Goal: Information Seeking & Learning: Check status

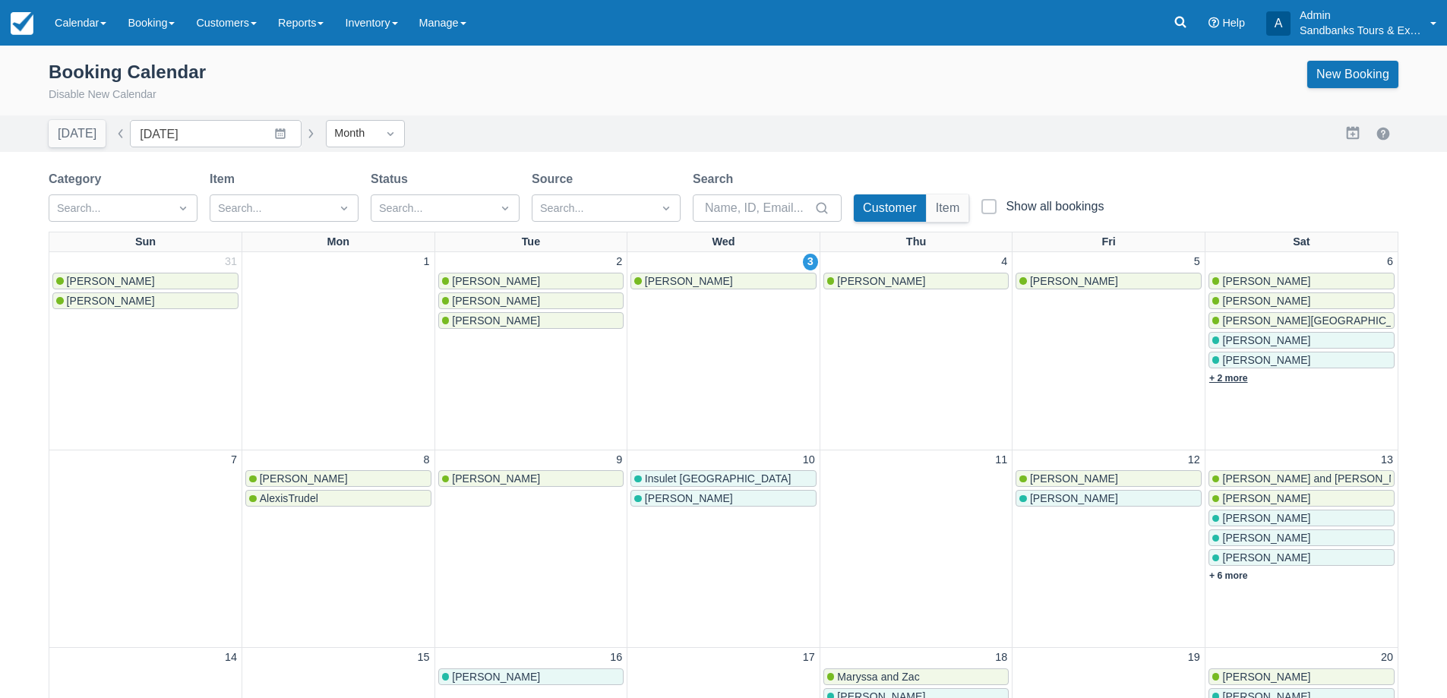
click at [1226, 380] on link "+ 2 more" at bounding box center [1229, 378] width 39 height 11
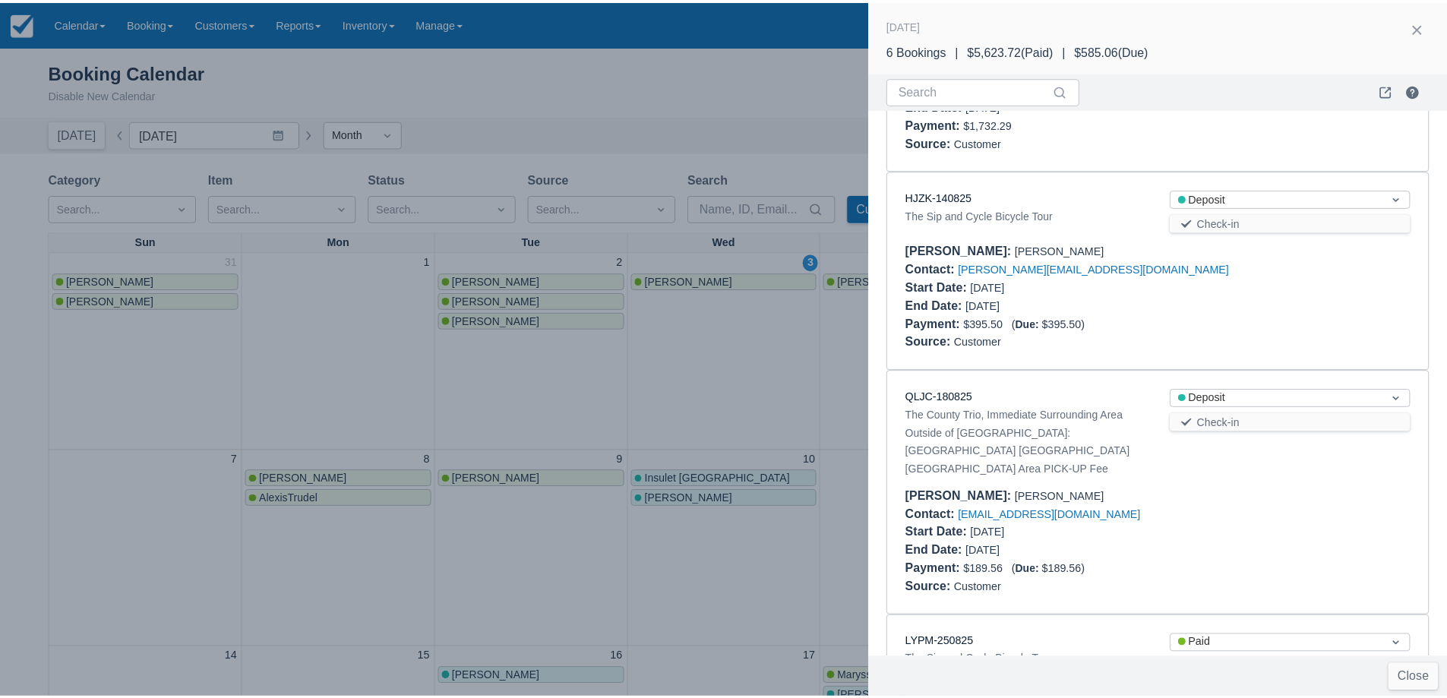
scroll to position [568, 0]
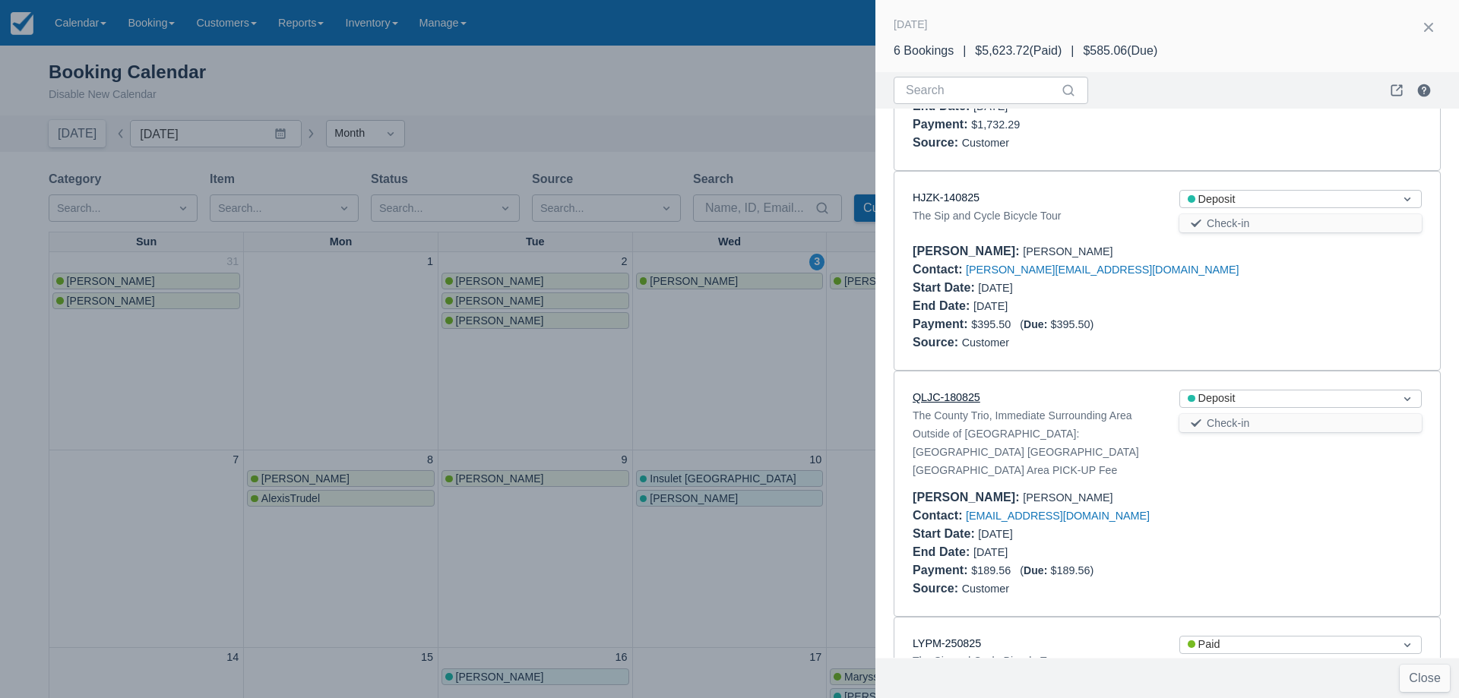
click at [940, 395] on link "QLJC-180825" at bounding box center [947, 397] width 68 height 12
click at [763, 112] on div at bounding box center [729, 349] width 1459 height 698
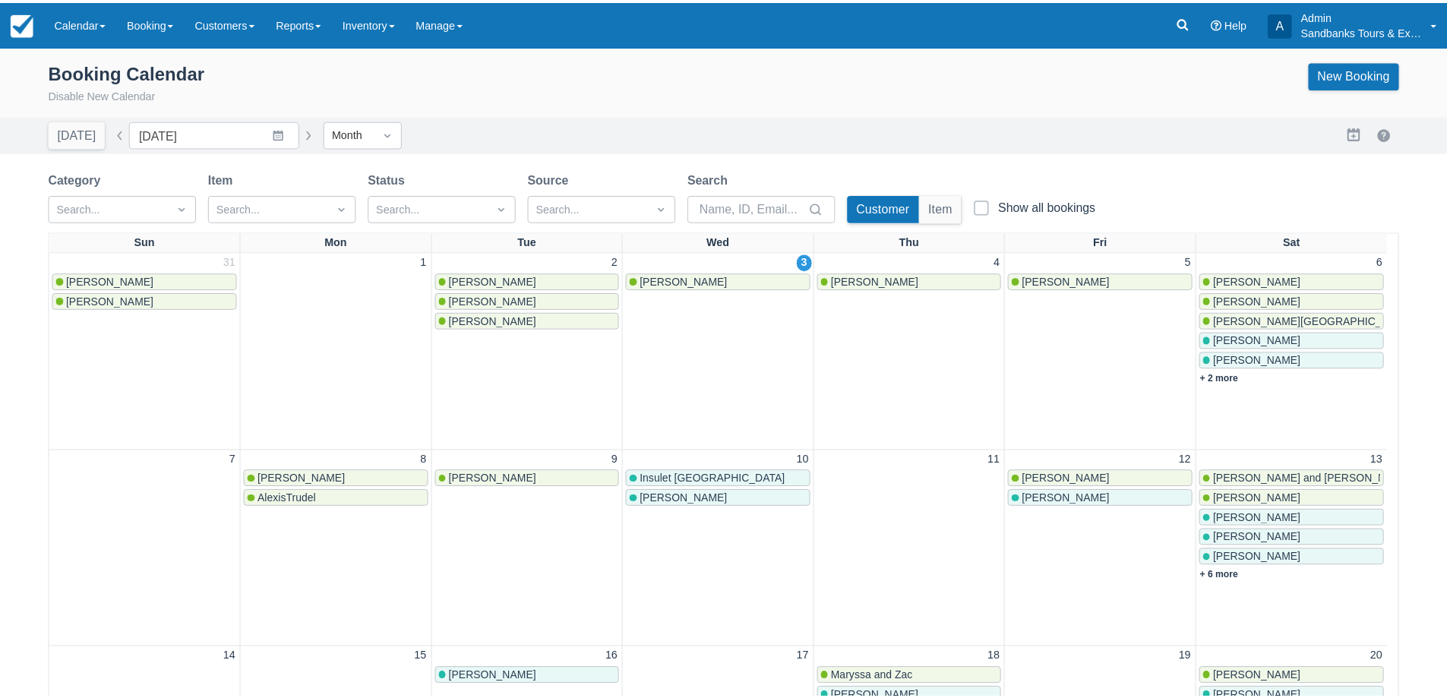
scroll to position [0, 0]
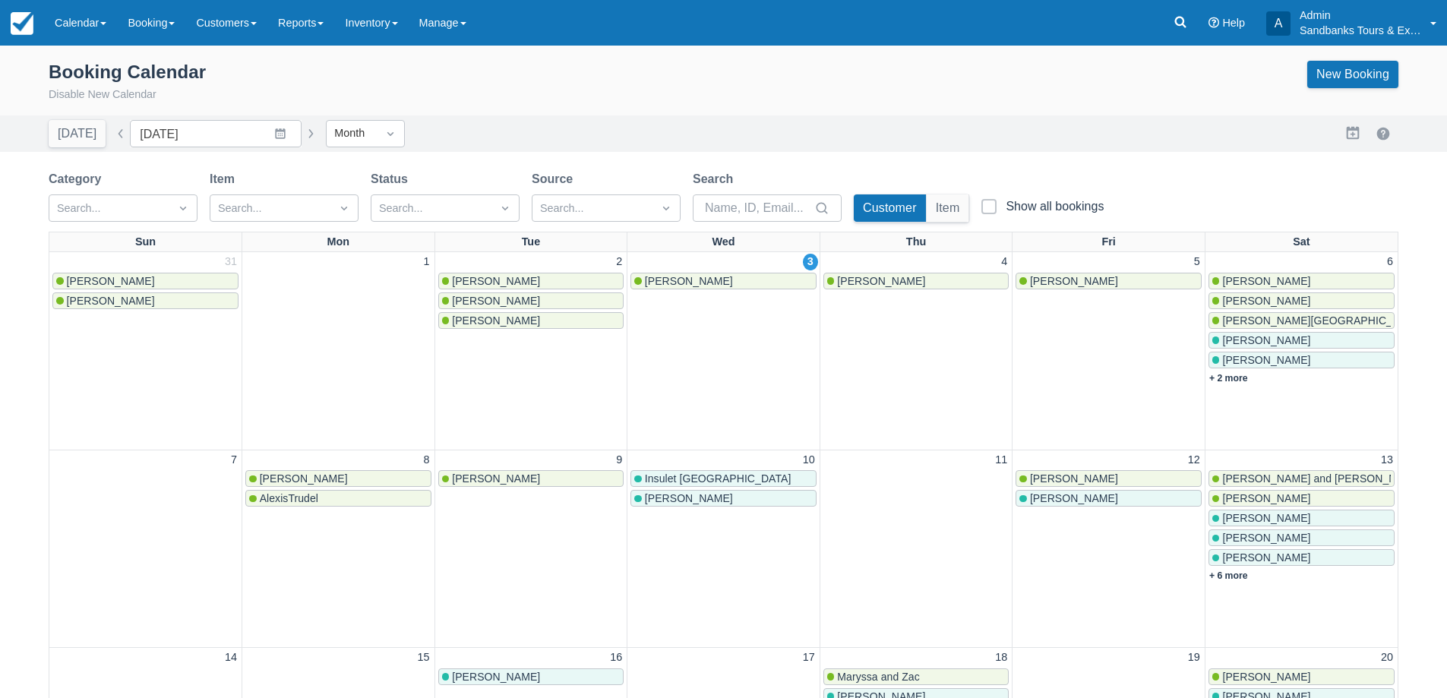
click at [1162, 25] on div "Menu Calendar Booking Customer Inventory Booking Daily Manifest Daily List Note…" at bounding box center [723, 23] width 1447 height 46
click at [1167, 25] on link at bounding box center [1180, 23] width 35 height 46
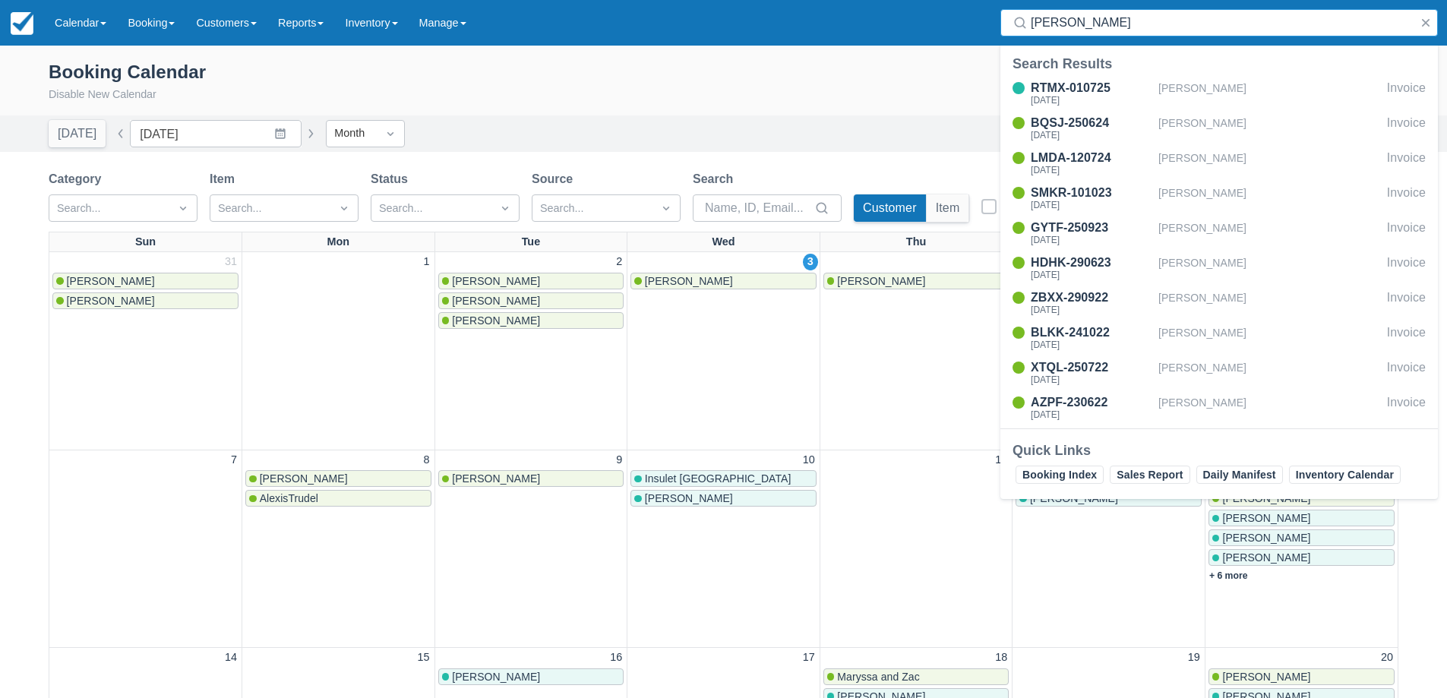
click at [1103, 21] on input "meghan" at bounding box center [1222, 22] width 383 height 27
type input "mallory"
click at [1231, 96] on div "Camryn Mallory" at bounding box center [1270, 93] width 223 height 29
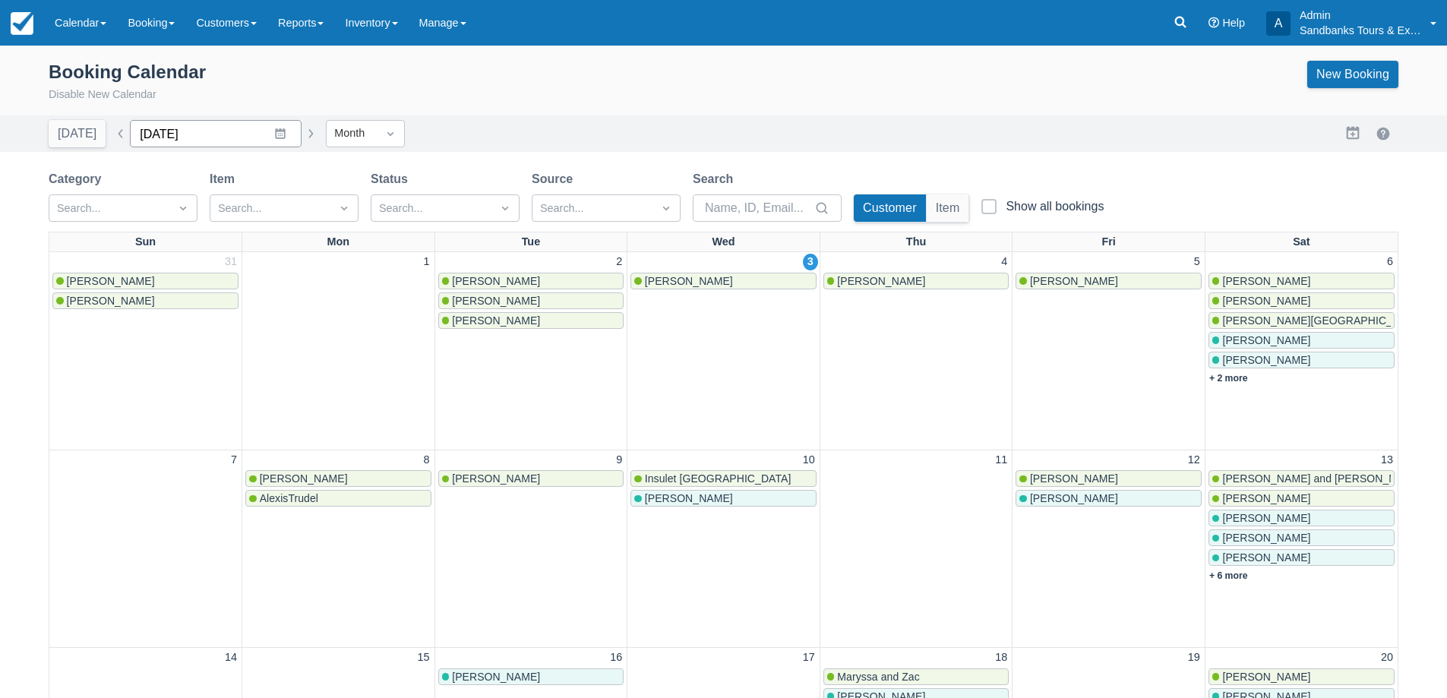
click at [268, 145] on input "September 2025" at bounding box center [216, 133] width 172 height 27
click at [154, 202] on icon "Move backward to switch to the previous month." at bounding box center [161, 196] width 14 height 14
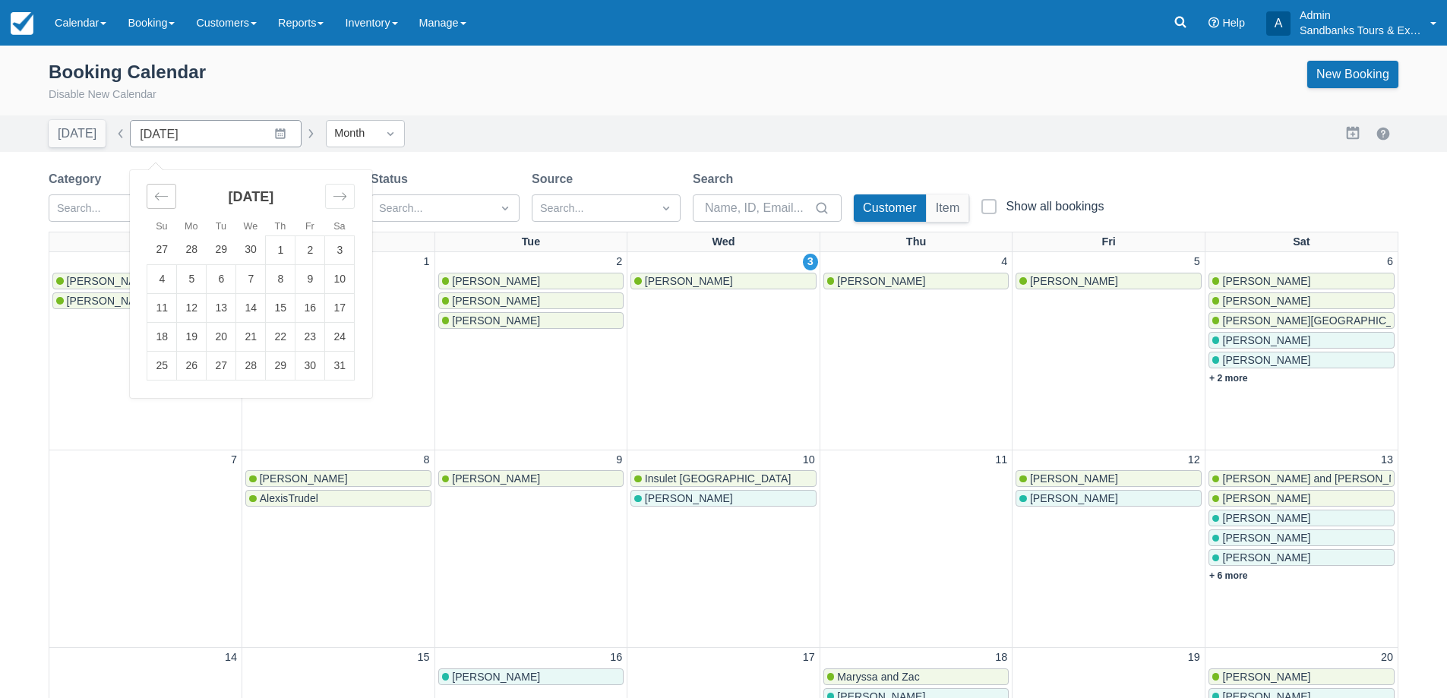
click at [154, 202] on icon "Move backward to switch to the previous month." at bounding box center [161, 196] width 14 height 14
click at [345, 250] on td "1" at bounding box center [340, 250] width 30 height 29
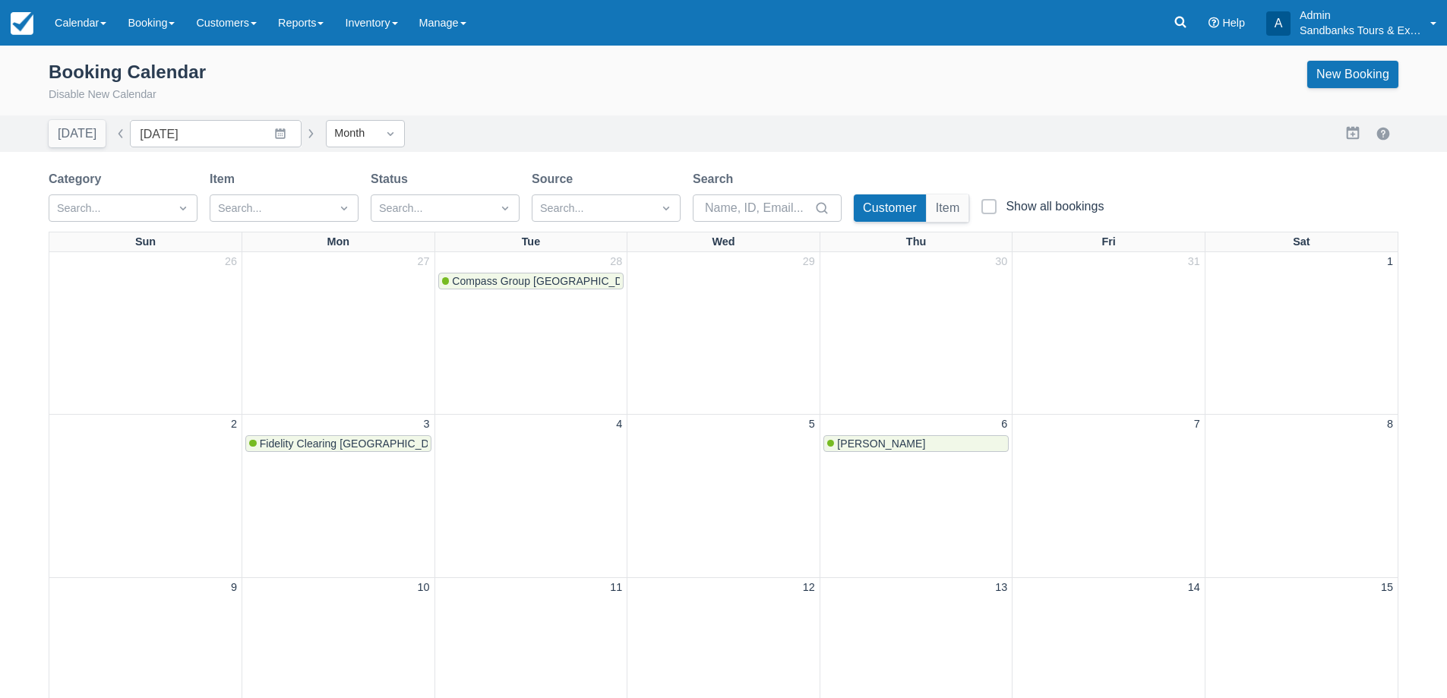
click at [116, 137] on button "button" at bounding box center [121, 134] width 18 height 18
type input "January 2025"
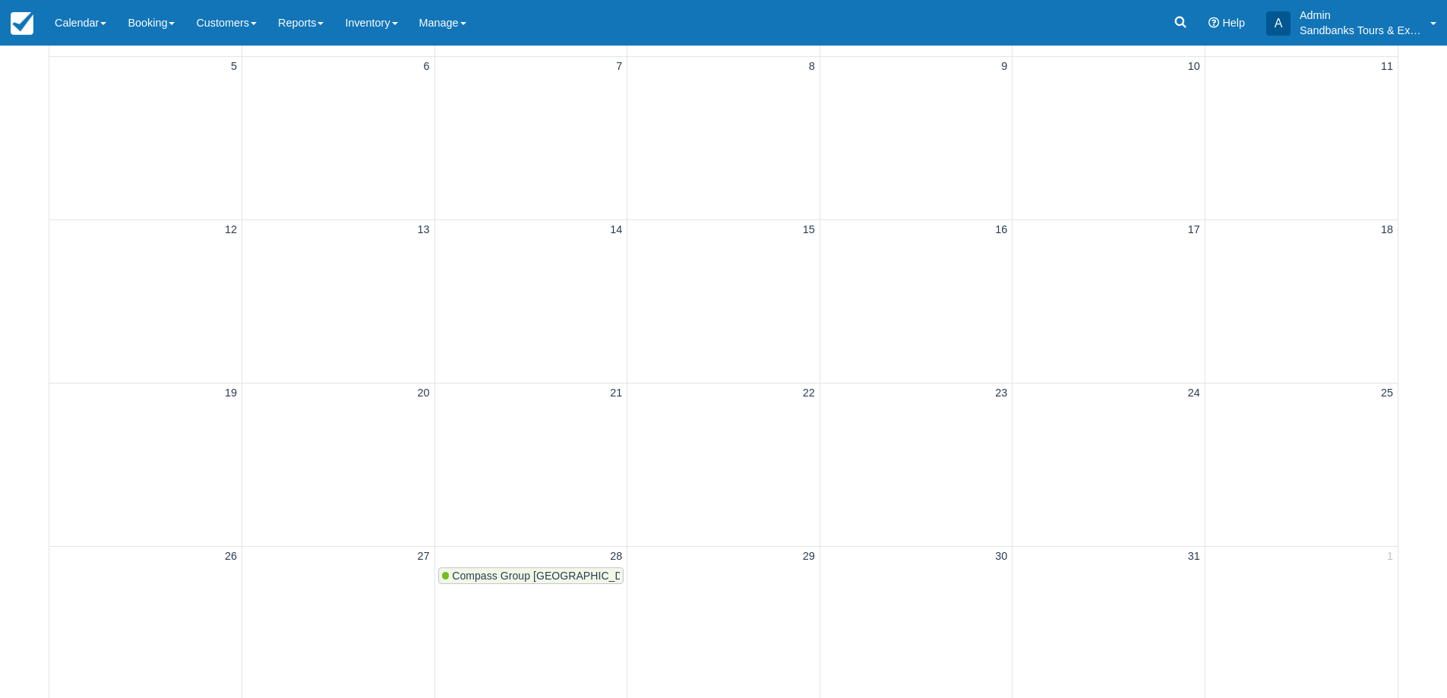
scroll to position [380, 0]
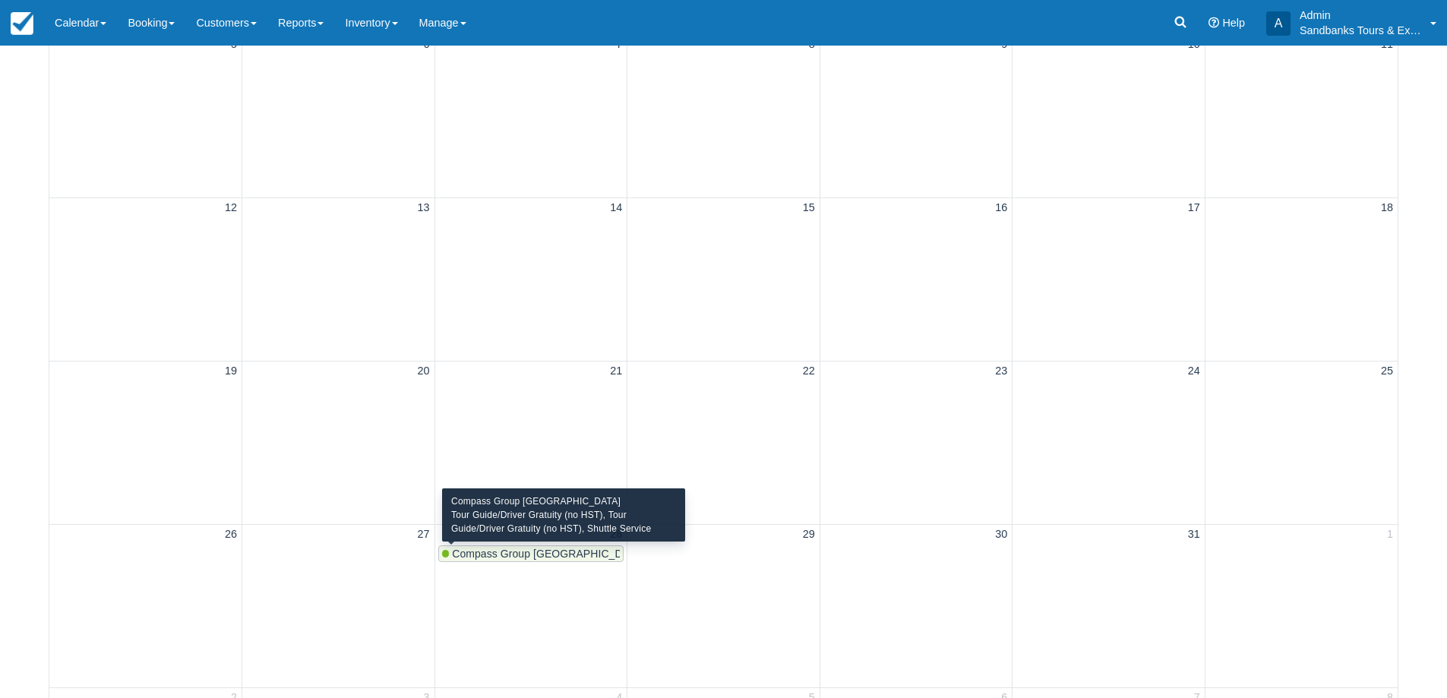
click at [487, 555] on span "Compass Group Canada" at bounding box center [548, 554] width 193 height 12
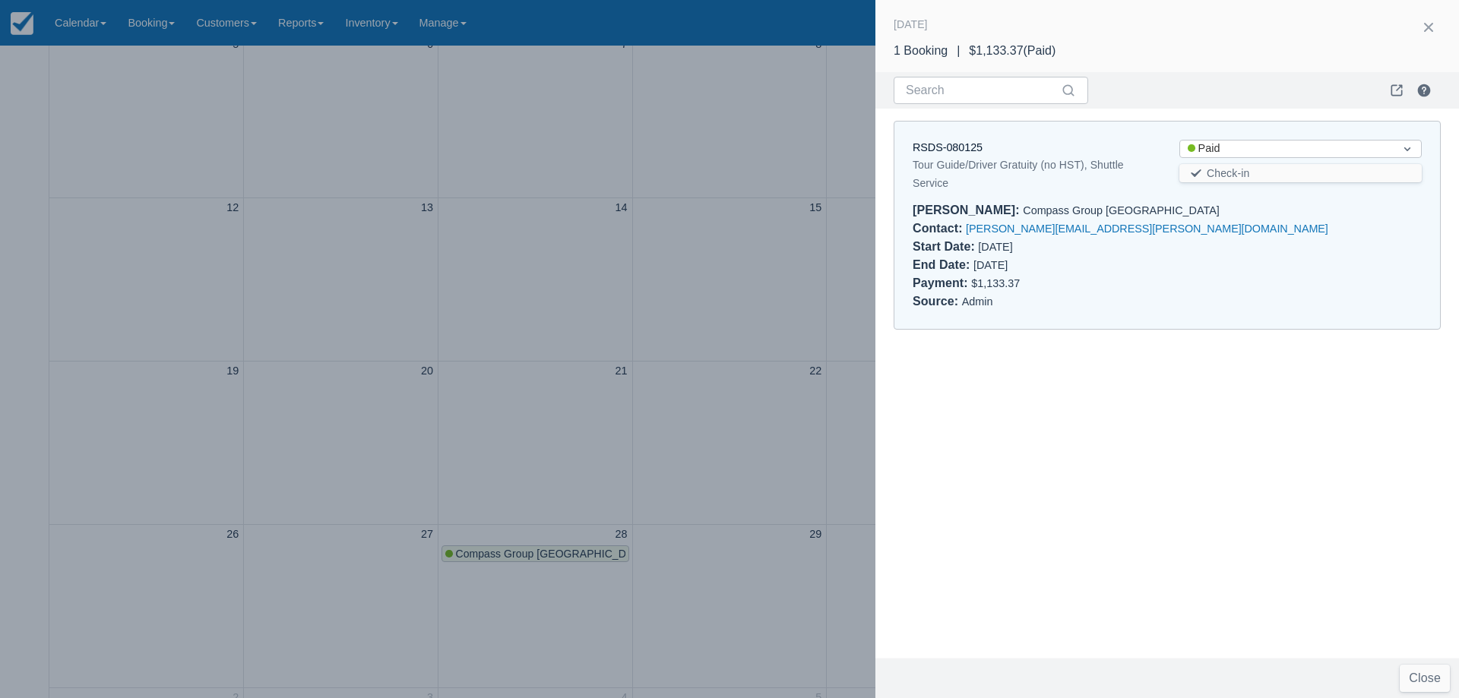
drag, startPoint x: 940, startPoint y: 138, endPoint x: 807, endPoint y: 182, distance: 140.1
click at [784, 183] on div at bounding box center [729, 349] width 1459 height 698
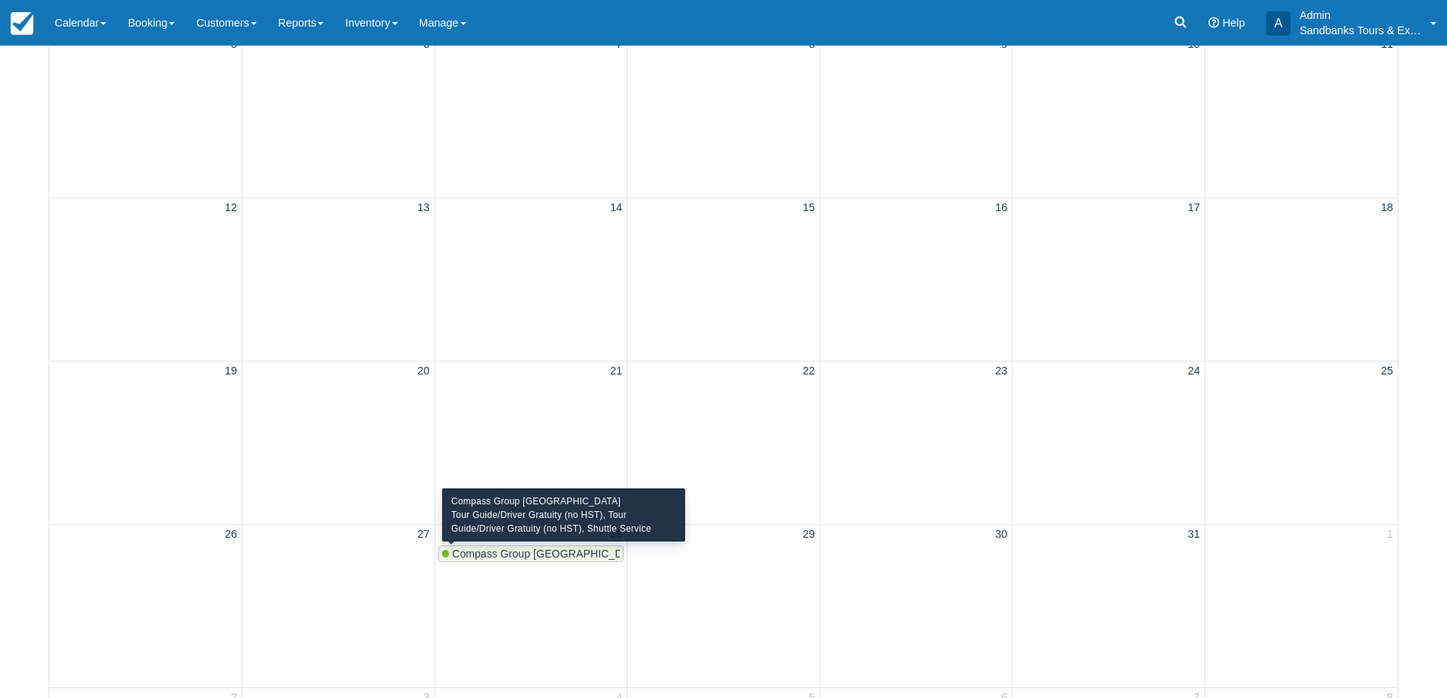
click at [530, 557] on span "Compass Group Canada" at bounding box center [548, 554] width 193 height 12
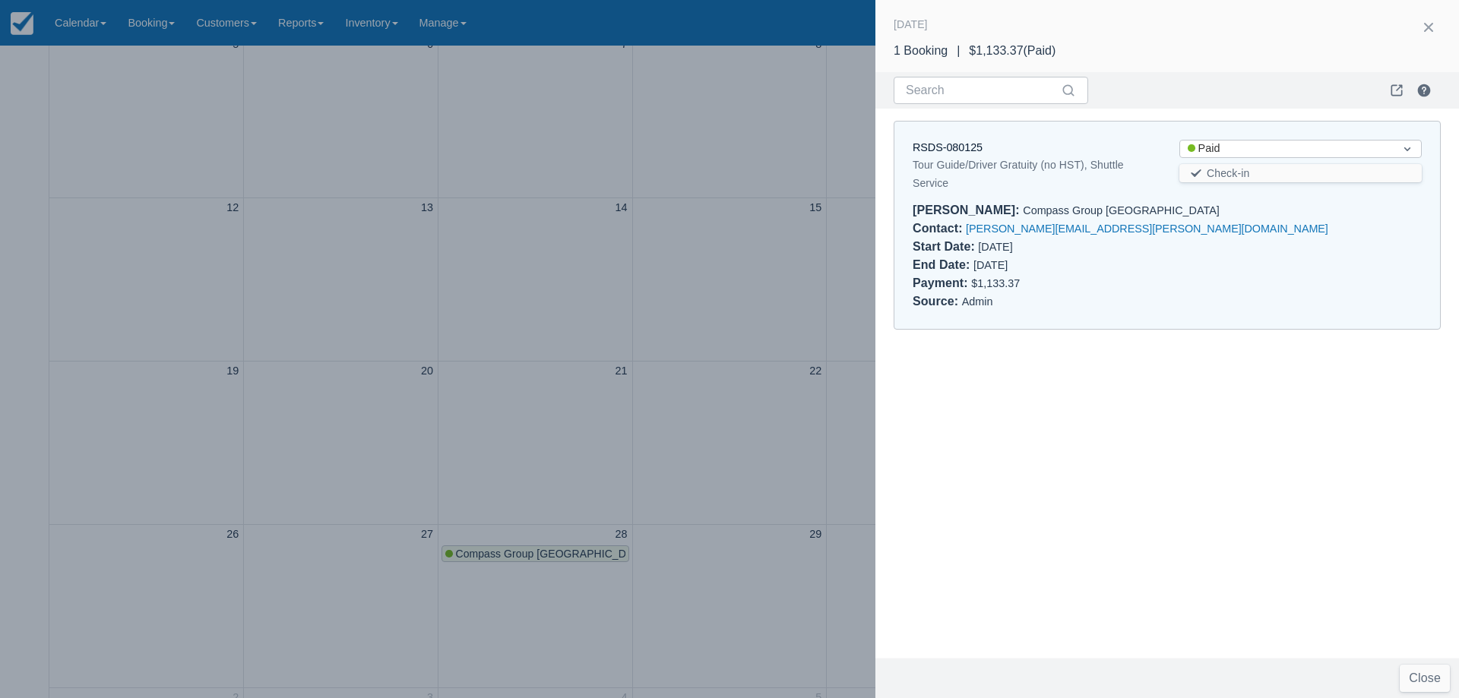
click at [963, 138] on div "RSDS-080125 Tour Guide/Driver Gratuity (no HST), Shuttle Service Status Paid Ch…" at bounding box center [1167, 226] width 546 height 208
click at [960, 142] on link "RSDS-080125" at bounding box center [948, 147] width 70 height 12
click at [433, 310] on div at bounding box center [729, 349] width 1459 height 698
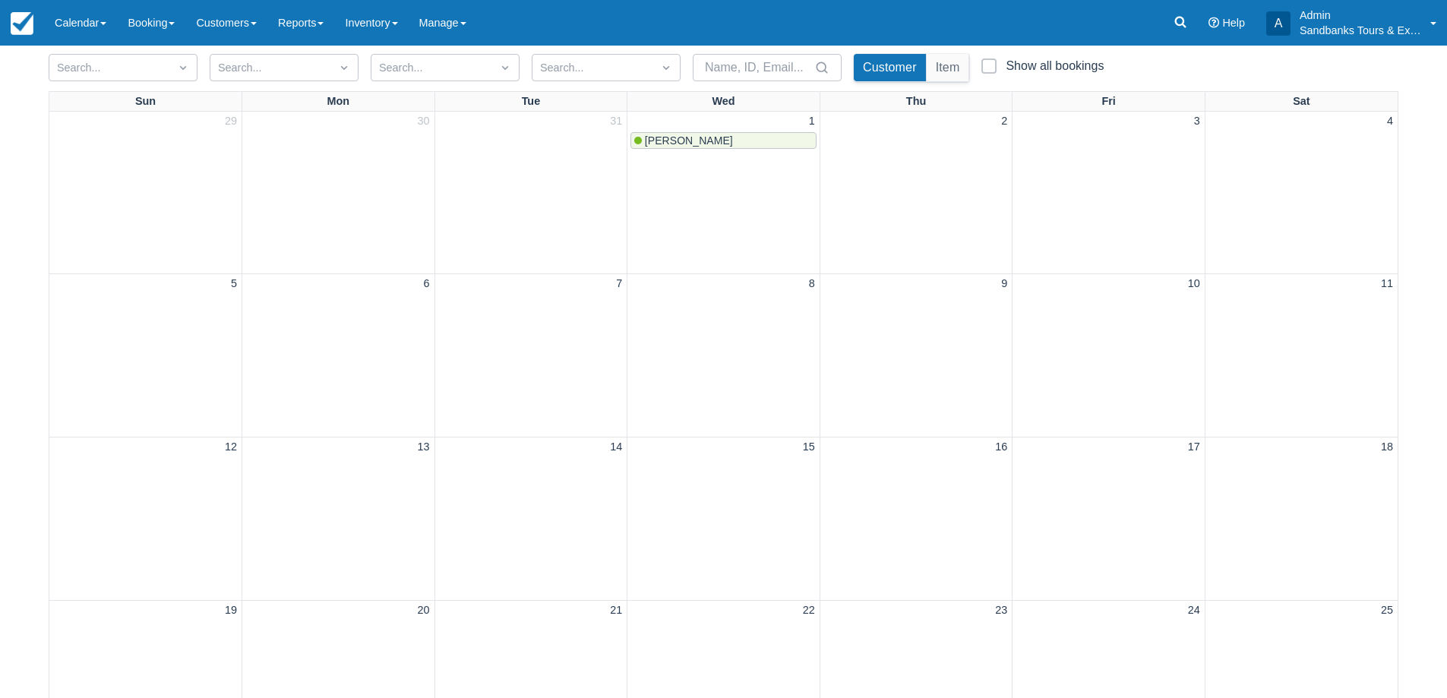
scroll to position [0, 0]
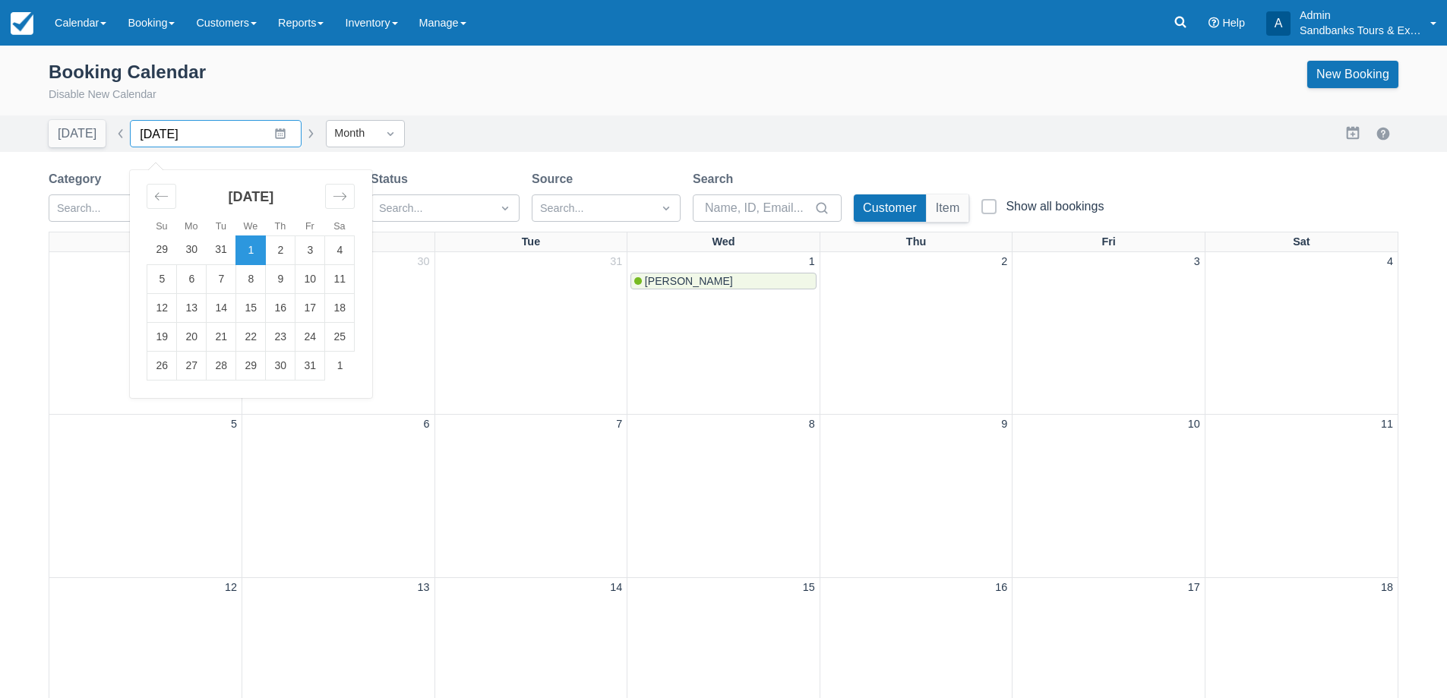
click at [271, 134] on input "January 2025" at bounding box center [216, 133] width 172 height 27
click at [451, 42] on link "Manage" at bounding box center [443, 23] width 68 height 46
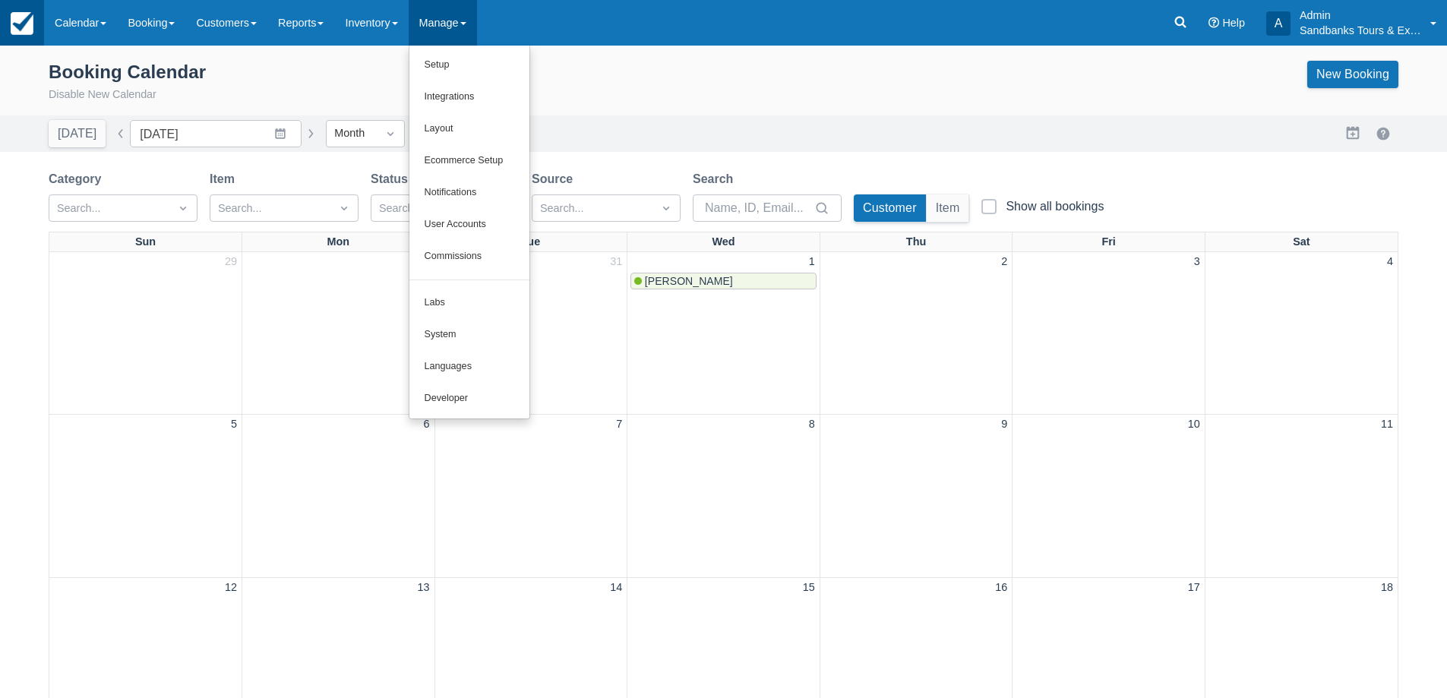
click at [38, 18] on link at bounding box center [22, 23] width 44 height 46
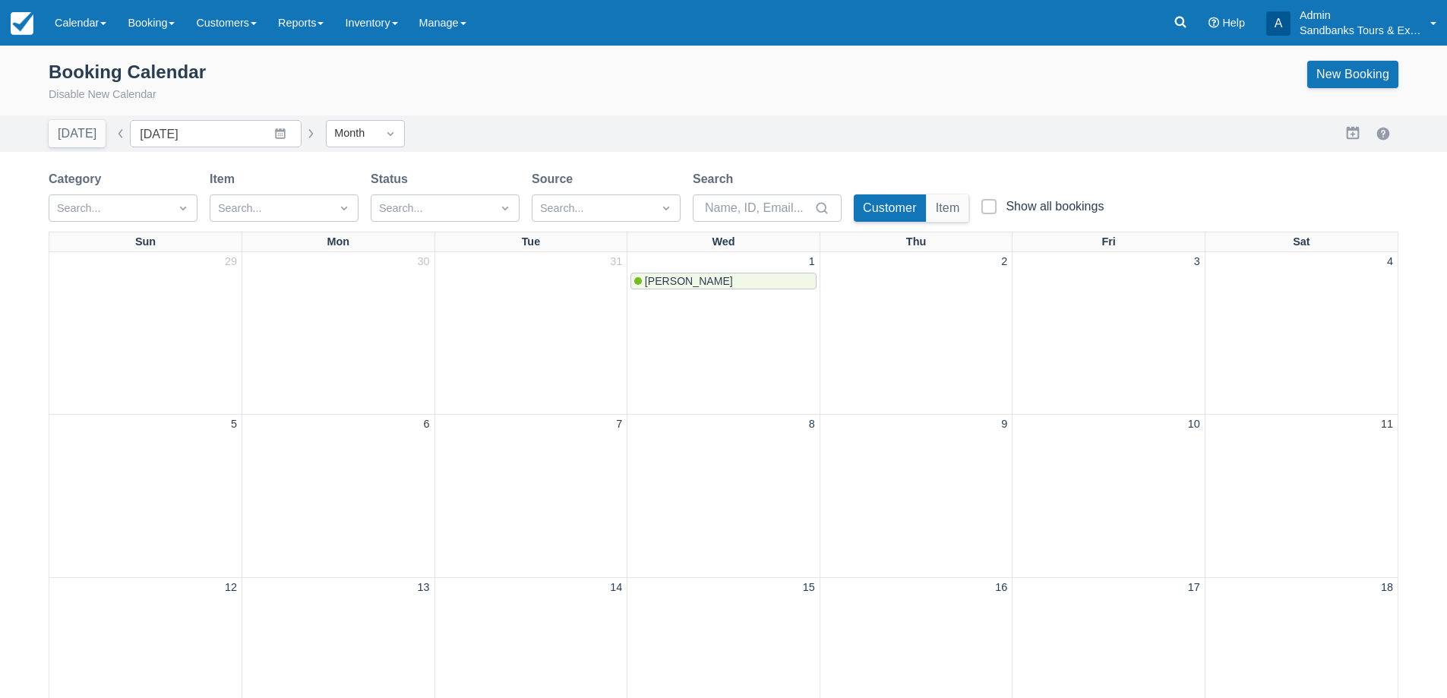
click at [65, 19] on link "Calendar" at bounding box center [80, 23] width 73 height 46
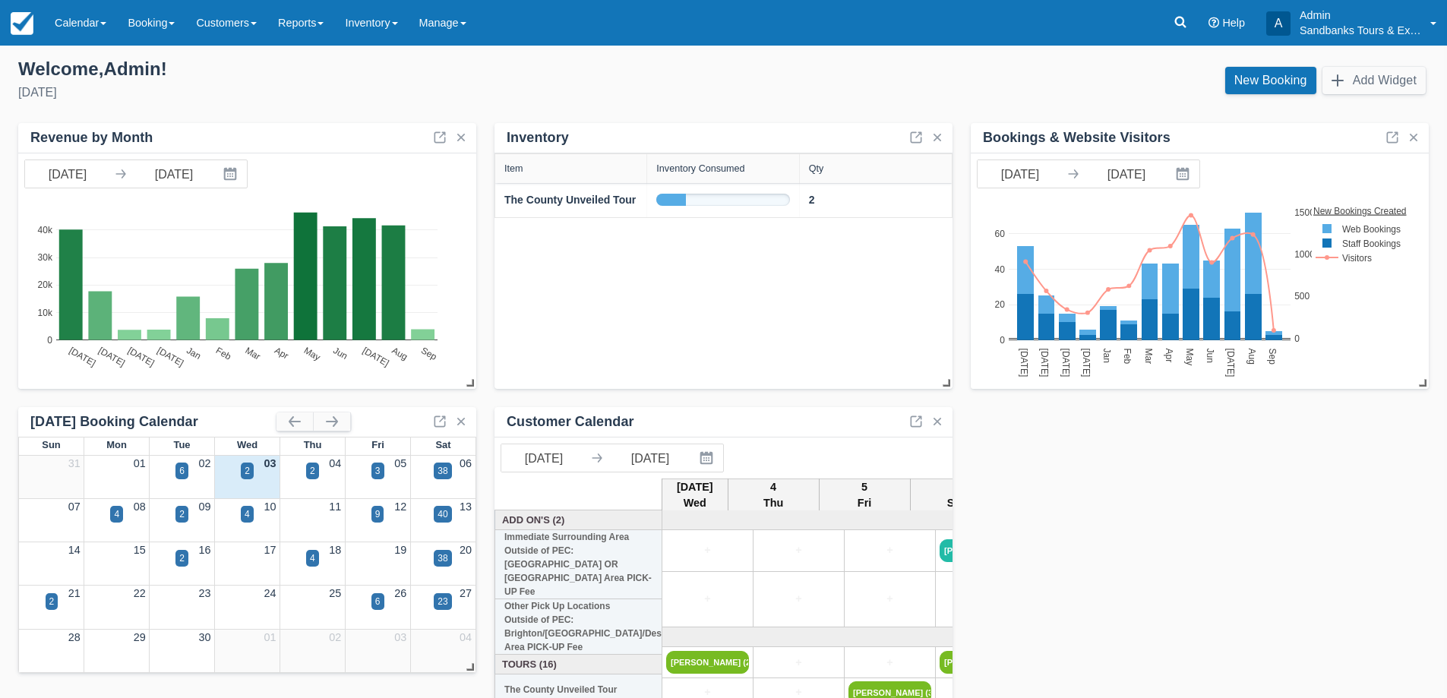
click at [379, 78] on div "Welcome , Admin !" at bounding box center [365, 69] width 694 height 23
click at [315, 95] on div "[DATE]" at bounding box center [365, 93] width 694 height 18
